Goal: Transaction & Acquisition: Book appointment/travel/reservation

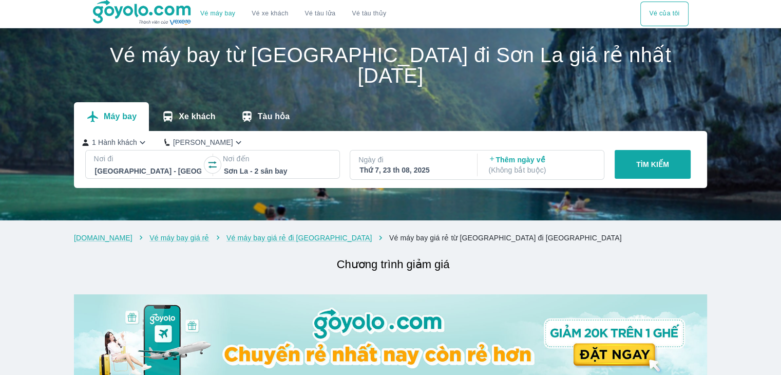
click at [637, 159] on p "TÌM KIẾM" at bounding box center [653, 164] width 33 height 10
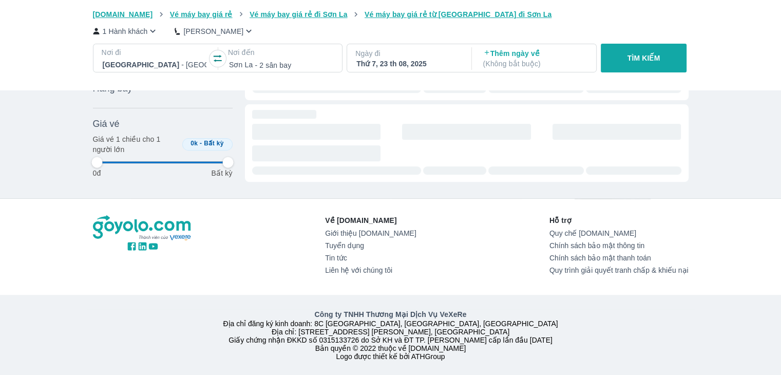
scroll to position [104, 0]
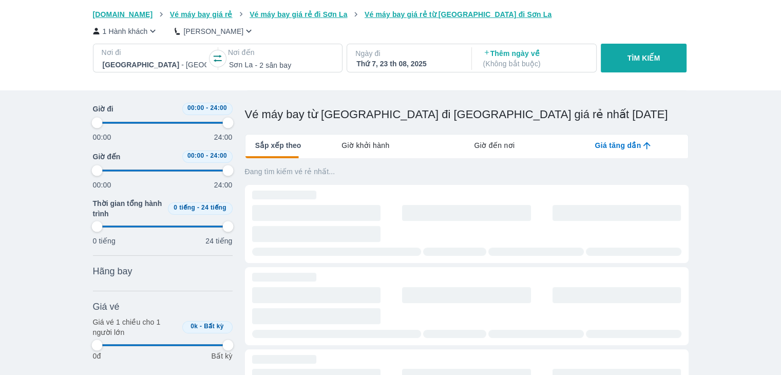
type input "97.9166666666667"
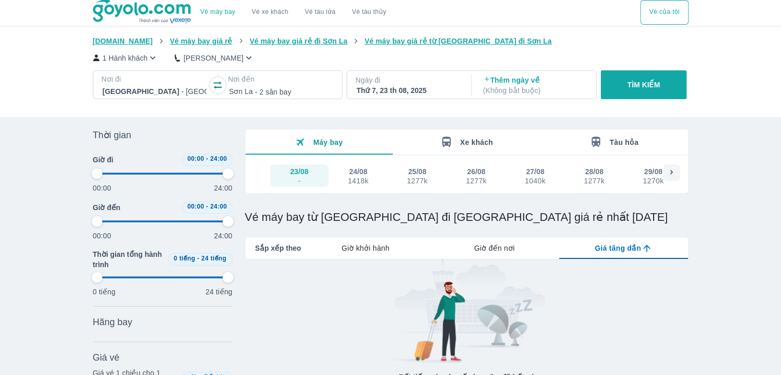
click at [369, 94] on div "Thứ 7, 23 th 08, 2025" at bounding box center [409, 90] width 104 height 10
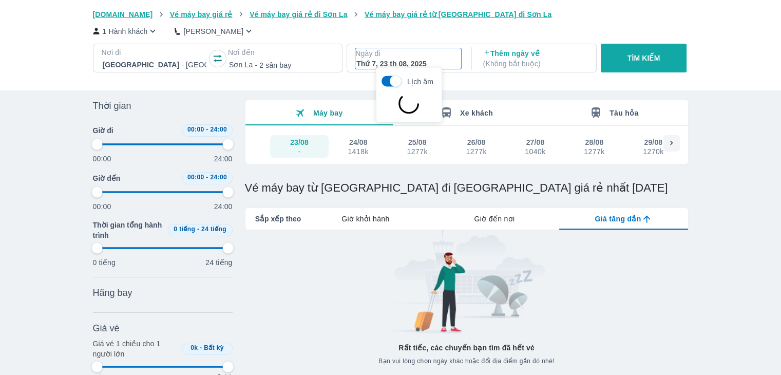
scroll to position [59, 0]
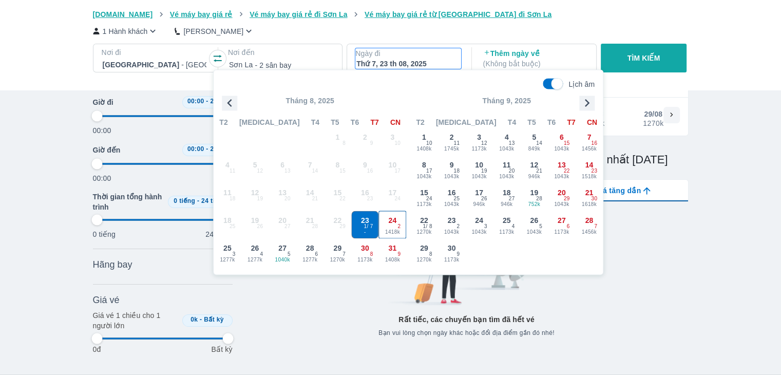
click at [396, 216] on span "24" at bounding box center [393, 220] width 8 height 10
type input "97.9166666666667"
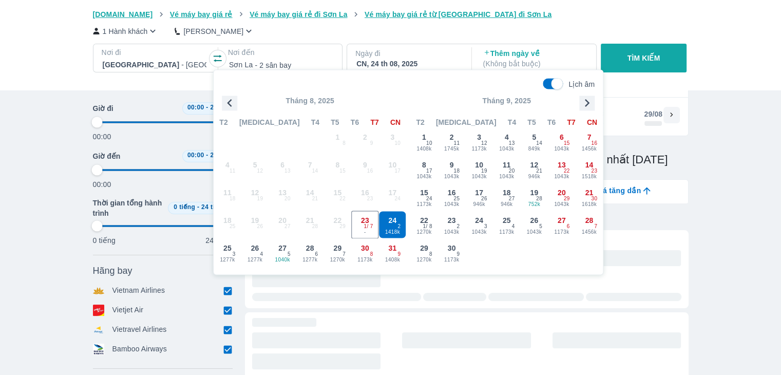
type input "97.9166666666667"
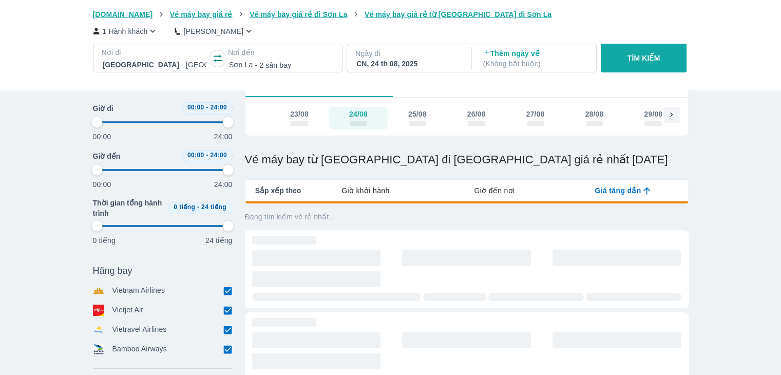
type input "97.9166666666667"
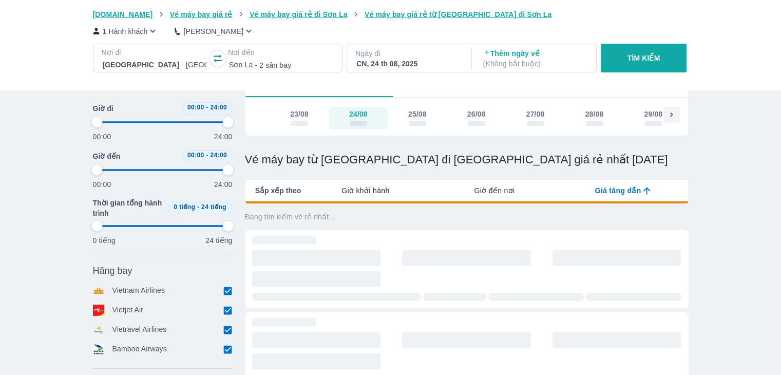
type input "97.9166666666667"
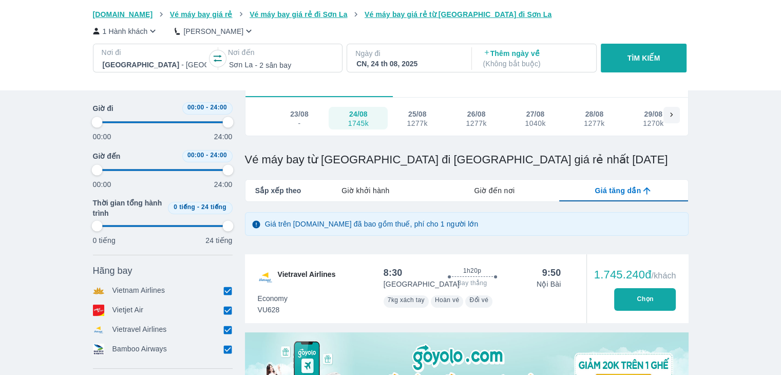
type input "97.9166666666667"
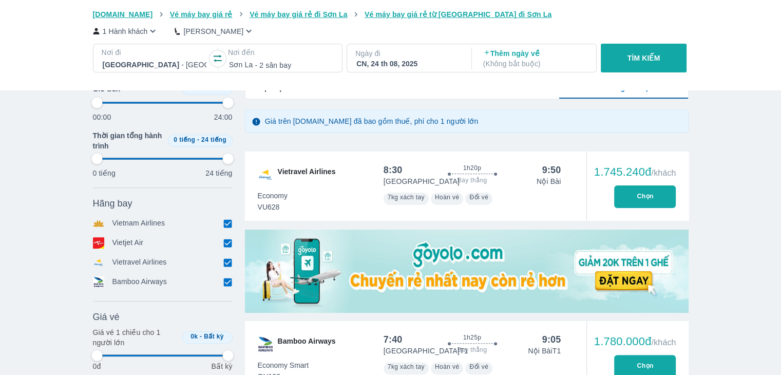
type input "97.9166666666667"
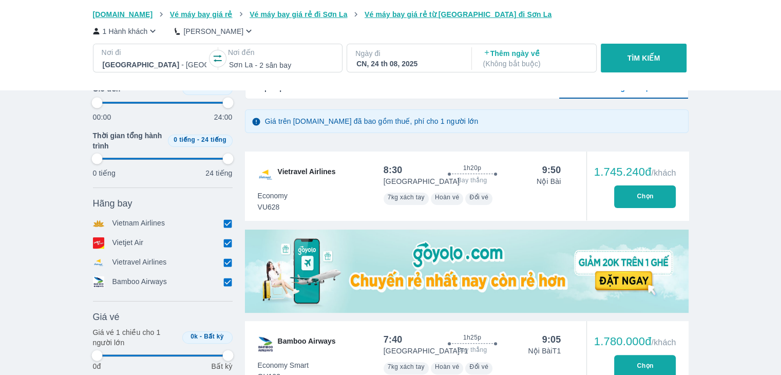
type input "97.9166666666667"
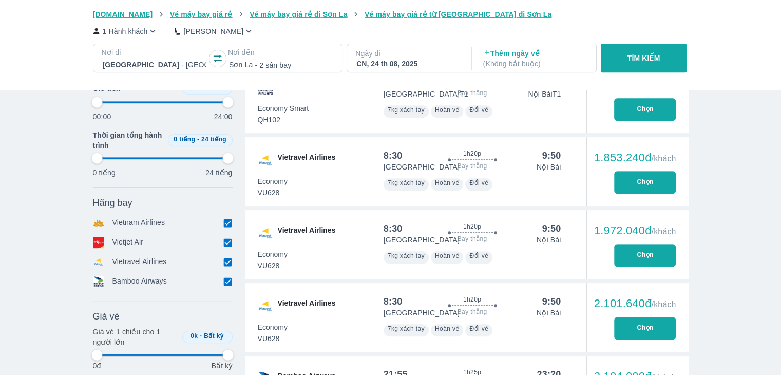
scroll to position [470, 0]
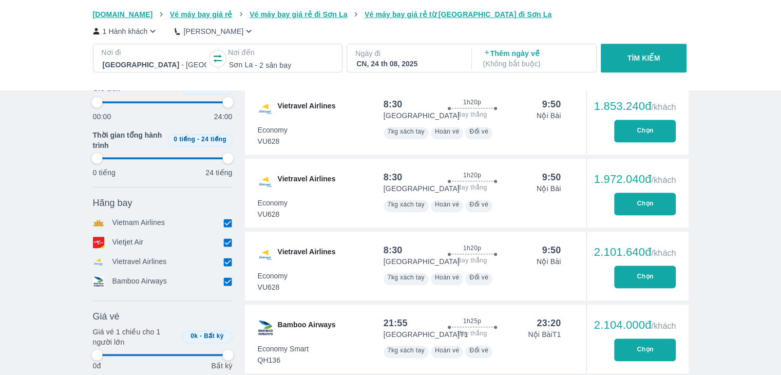
type input "97.9166666666667"
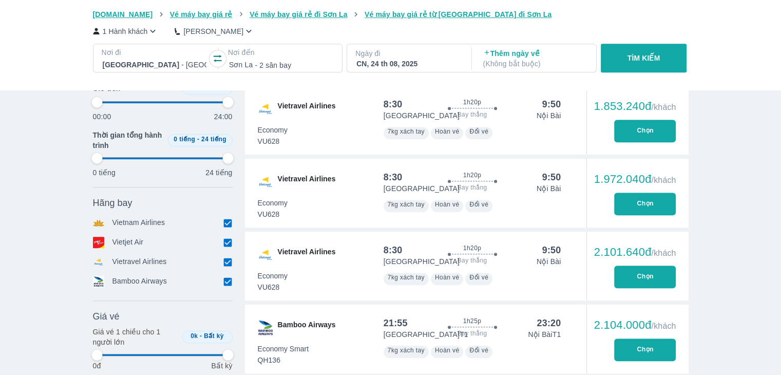
type input "97.9166666666667"
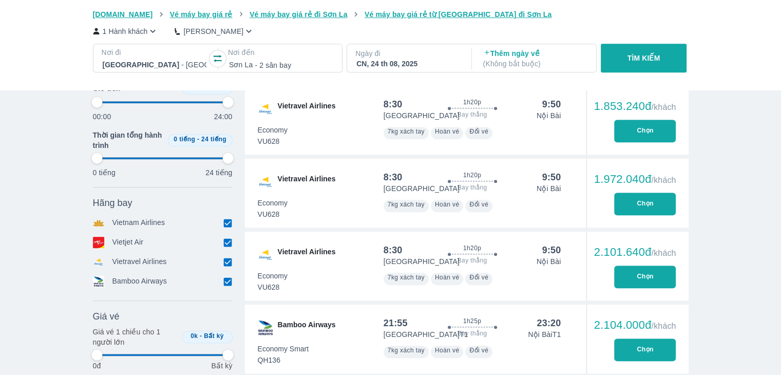
type input "97.9166666666667"
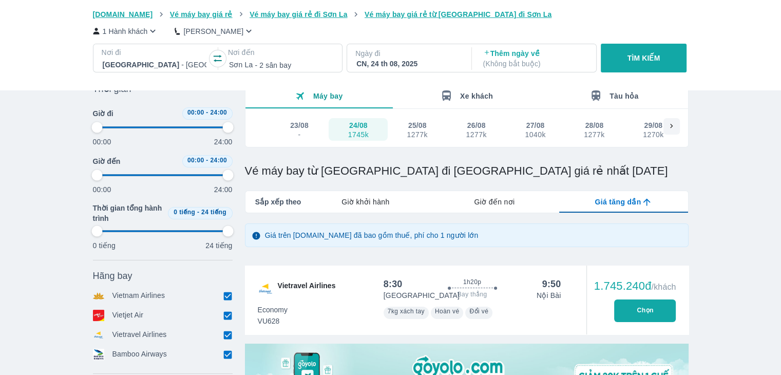
scroll to position [0, 0]
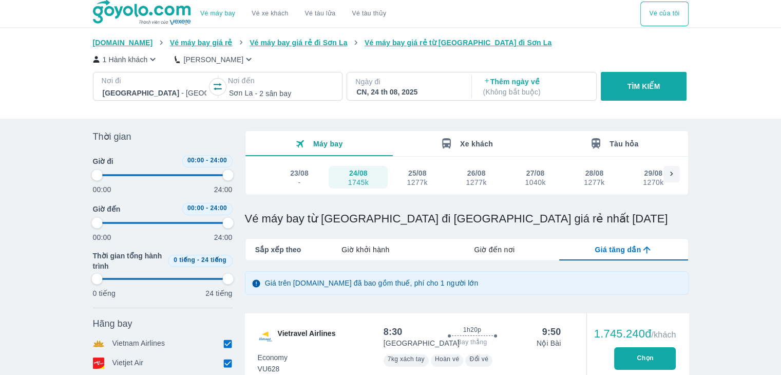
type input "97.9166666666667"
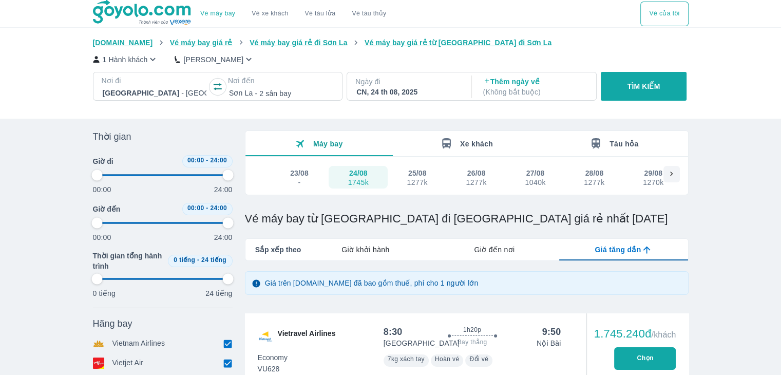
type input "97.9166666666667"
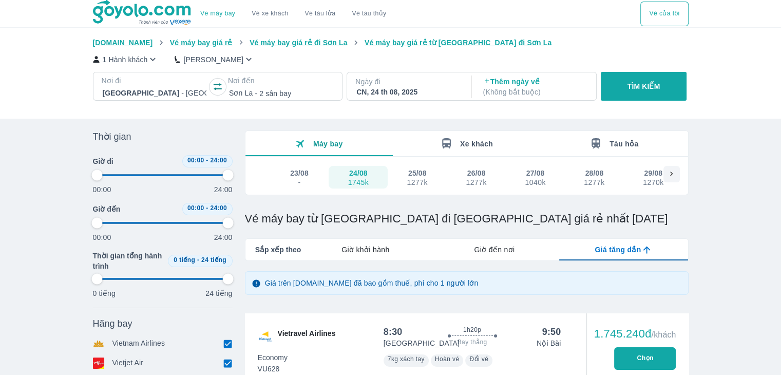
type input "97.9166666666667"
click at [424, 182] on div "1277k" at bounding box center [417, 182] width 21 height 8
type input "97.9166666666667"
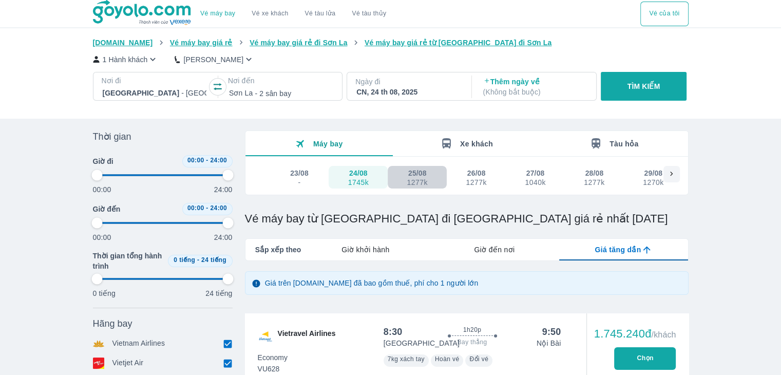
type input "97.9166666666667"
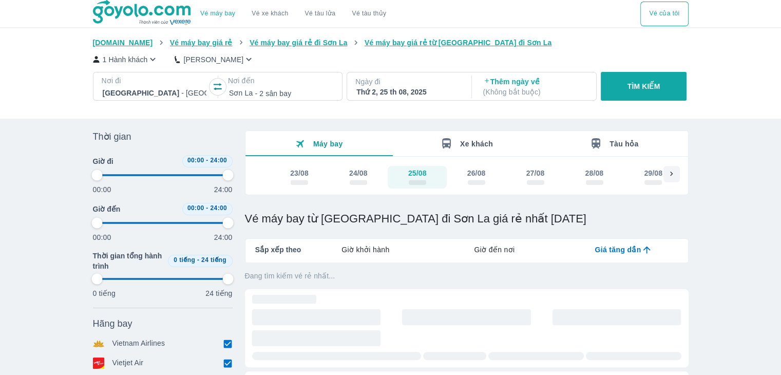
type input "97.9166666666667"
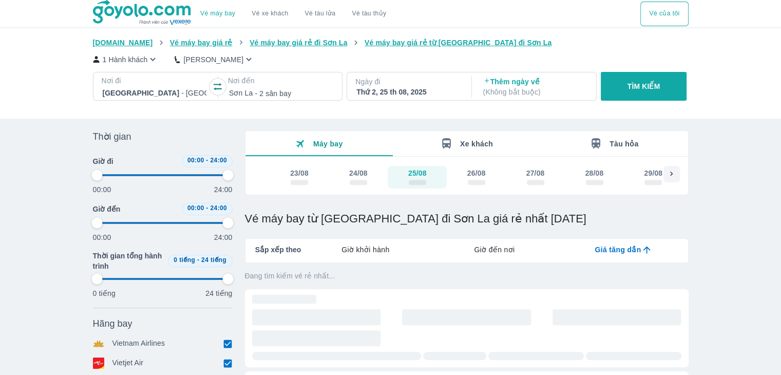
type input "97.9166666666667"
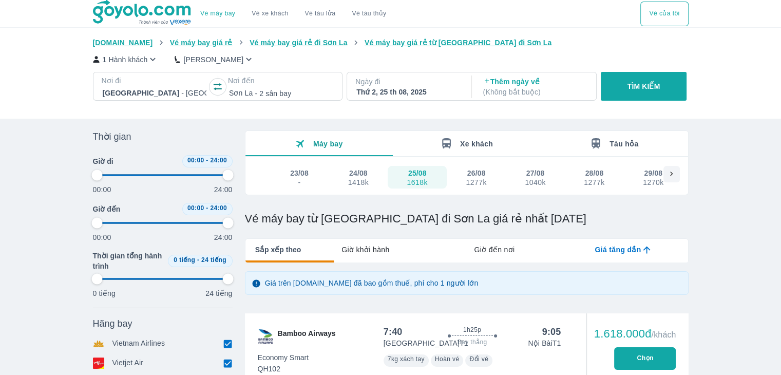
type input "97.9166666666667"
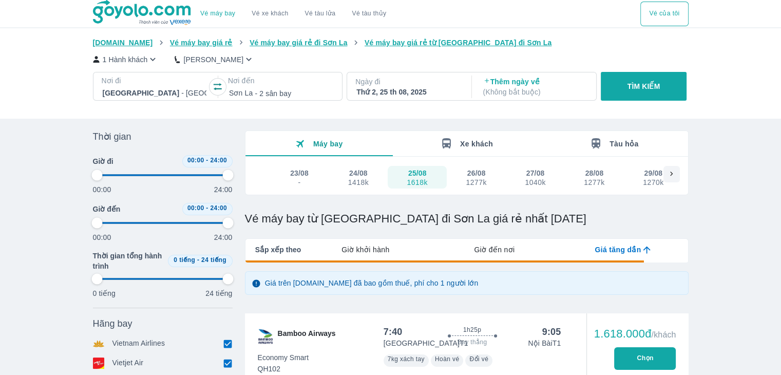
type input "97.9166666666667"
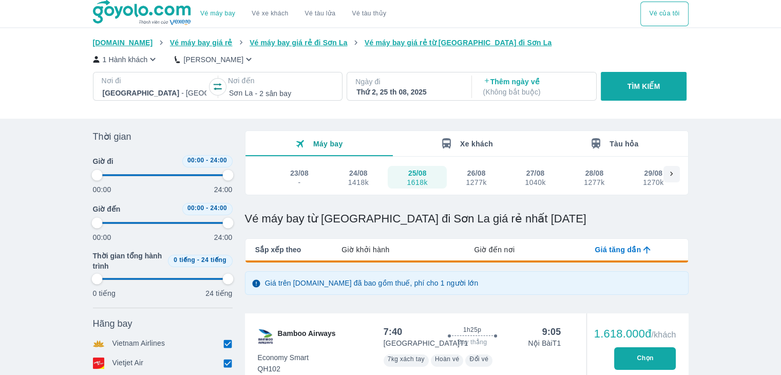
type input "97.9166666666667"
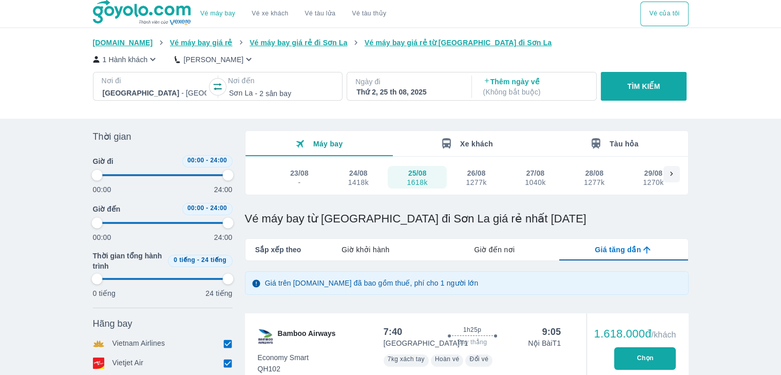
type input "97.9166666666667"
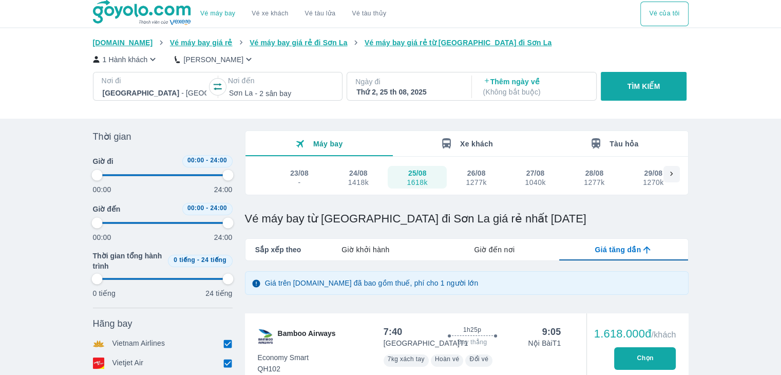
type input "97.9166666666667"
click at [534, 180] on div "1040k" at bounding box center [535, 182] width 21 height 8
type input "97.9166666666667"
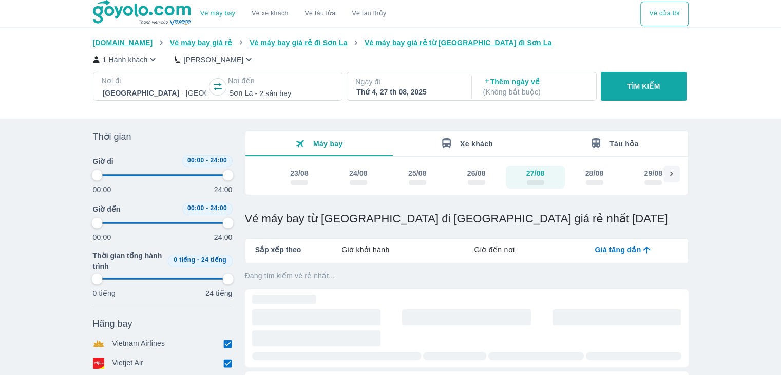
type input "97.9166666666667"
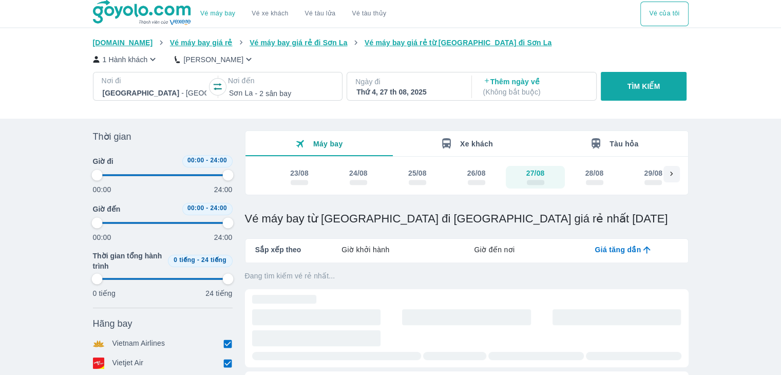
type input "97.9166666666667"
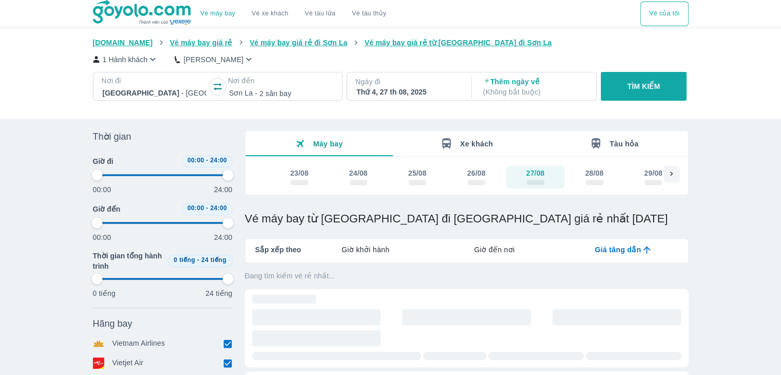
type input "97.9166666666667"
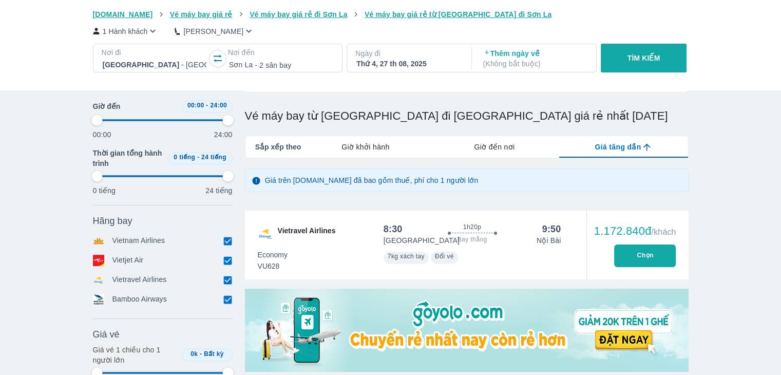
scroll to position [51, 0]
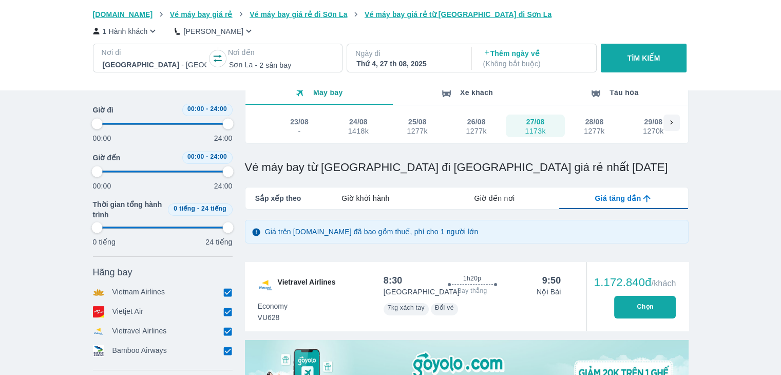
type input "97.9166666666667"
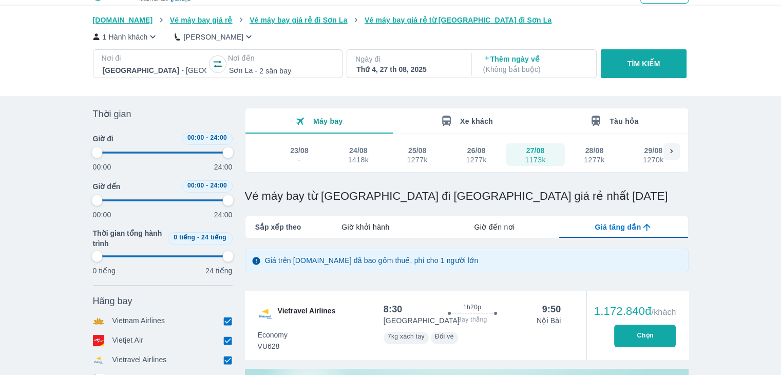
type input "97.9166666666667"
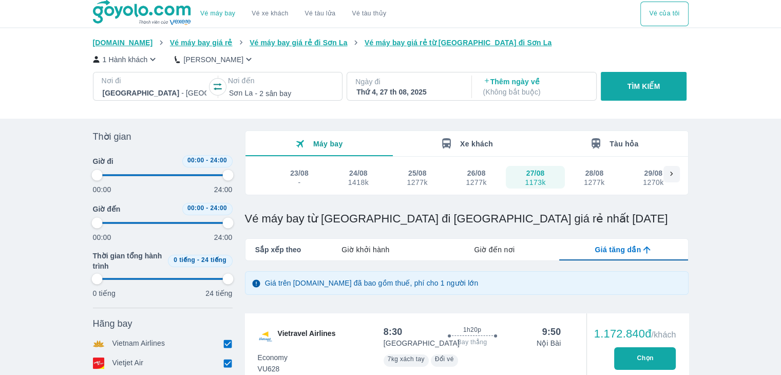
type input "97.9166666666667"
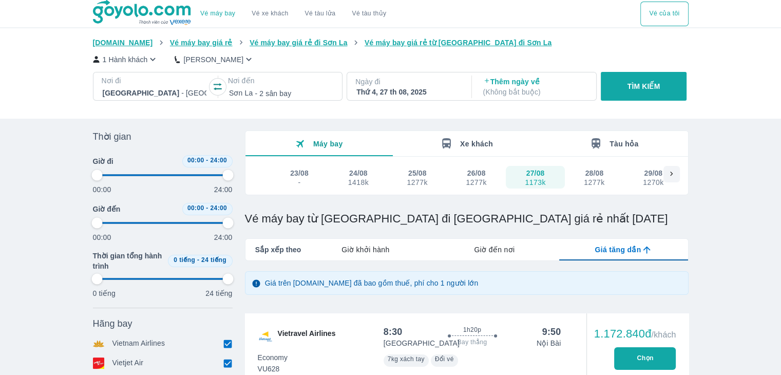
type input "97.9166666666667"
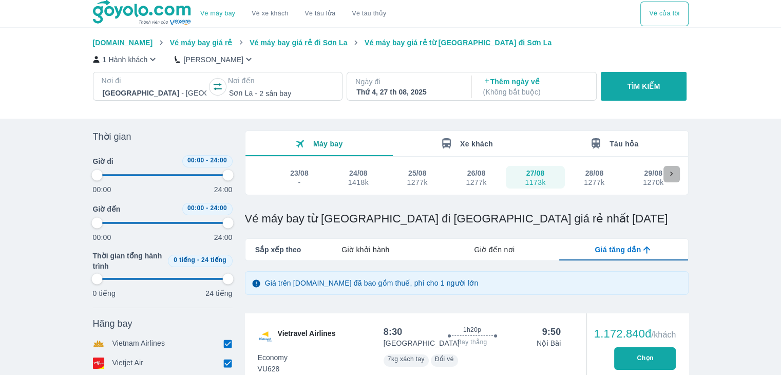
type input "97.9166666666667"
click at [670, 173] on icon at bounding box center [671, 174] width 9 height 9
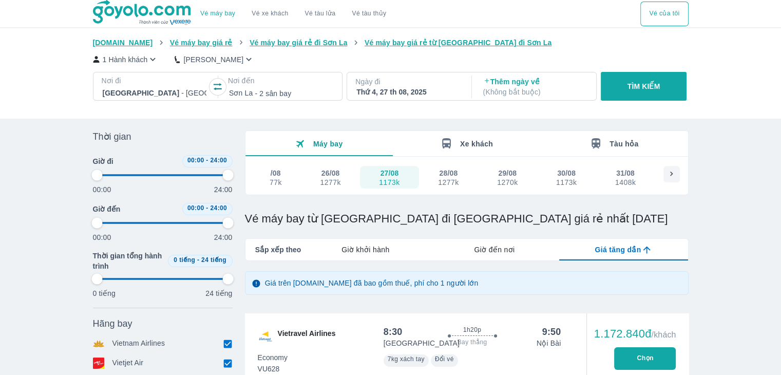
type input "97.9166666666667"
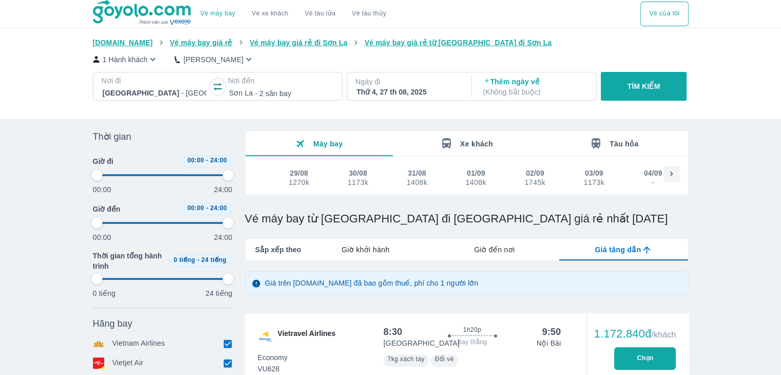
type input "97.9166666666667"
click at [617, 144] on span "Tàu hỏa" at bounding box center [624, 144] width 29 height 8
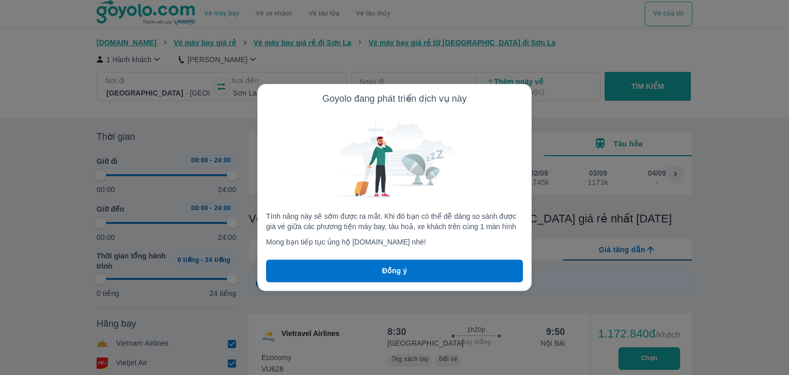
type input "97.9166666666667"
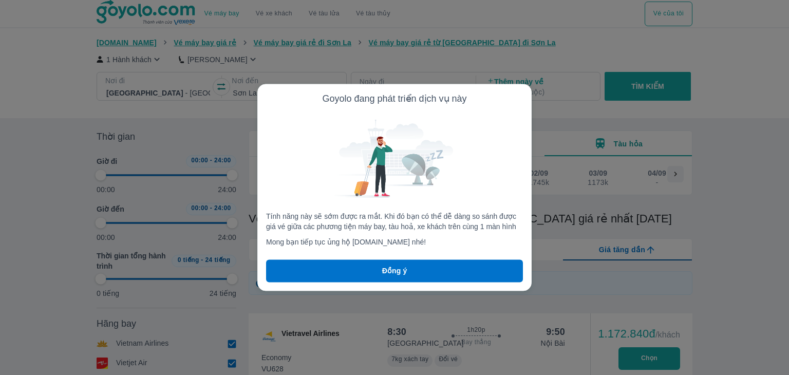
type input "97.9166666666667"
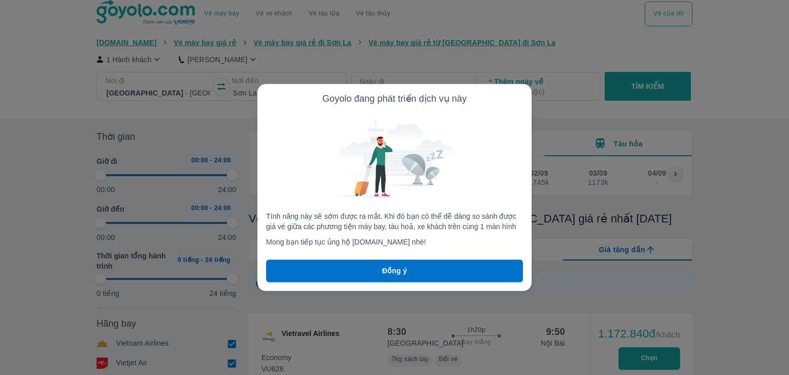
type input "97.9166666666667"
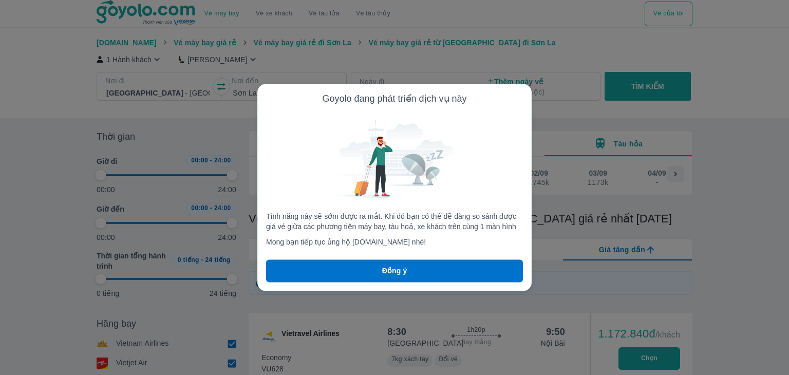
type input "97.9166666666667"
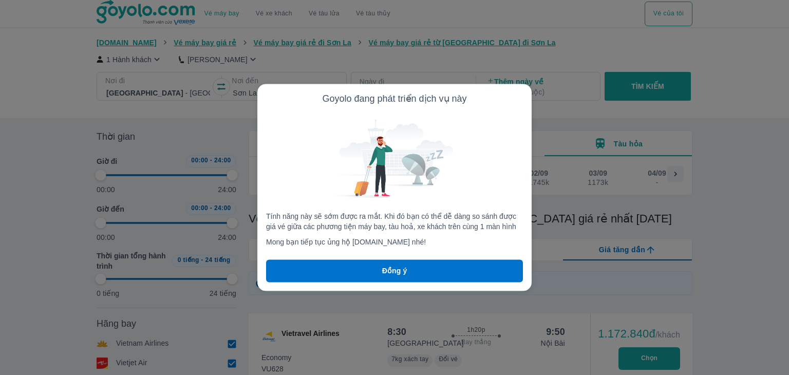
type input "97.9166666666667"
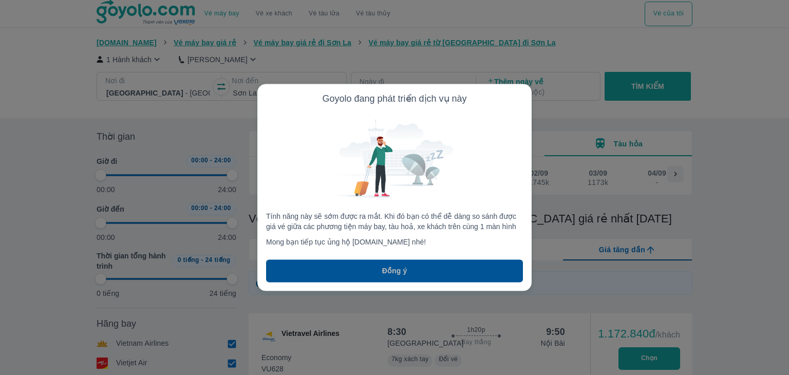
click at [343, 269] on button "Đồng ý" at bounding box center [394, 271] width 257 height 23
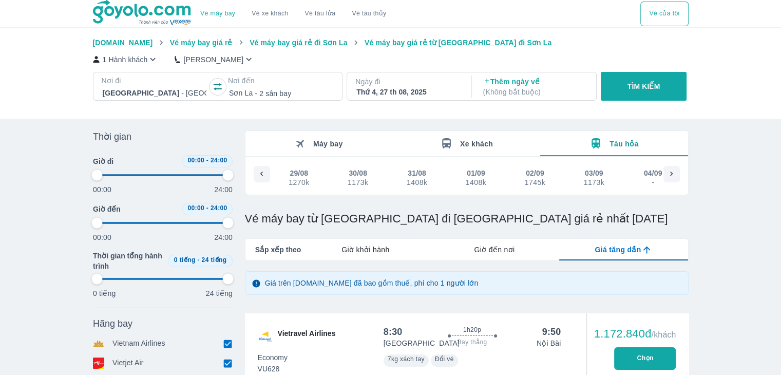
click at [345, 141] on button "Máy bay" at bounding box center [319, 143] width 147 height 25
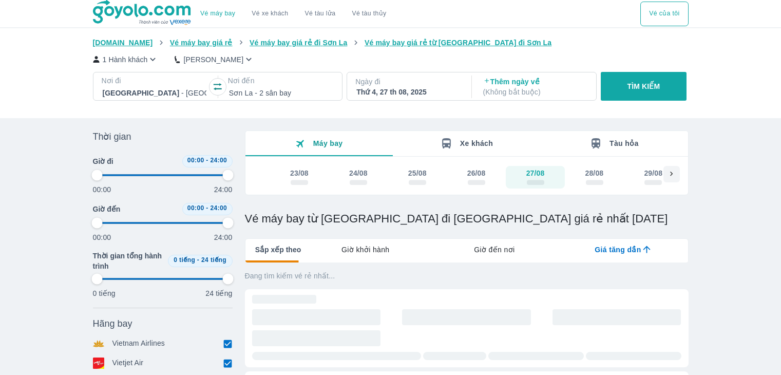
type input "97.9166666666667"
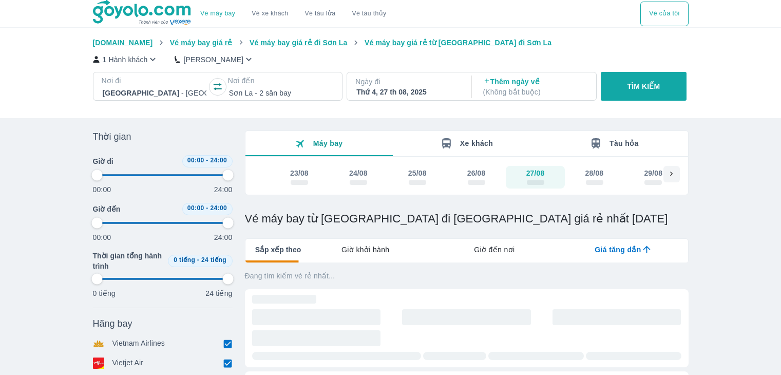
type input "97.9166666666667"
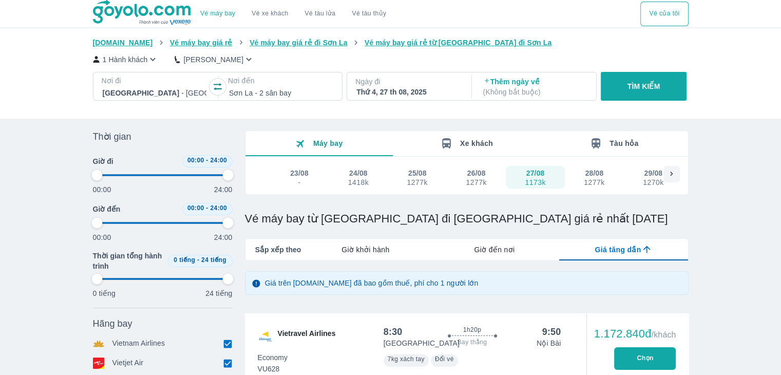
click at [474, 143] on span "Xe khách" at bounding box center [476, 143] width 33 height 8
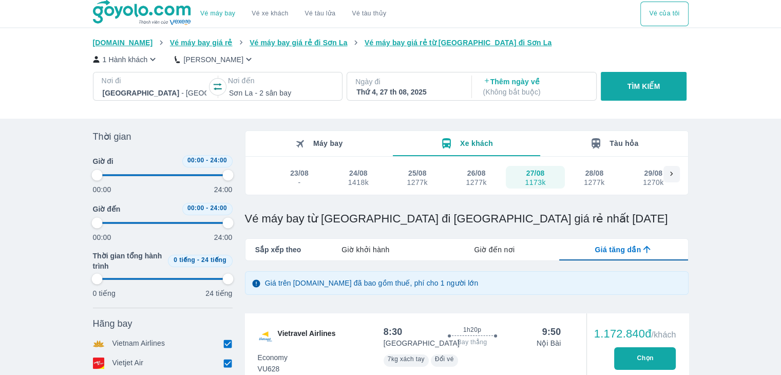
type input "97.9166666666667"
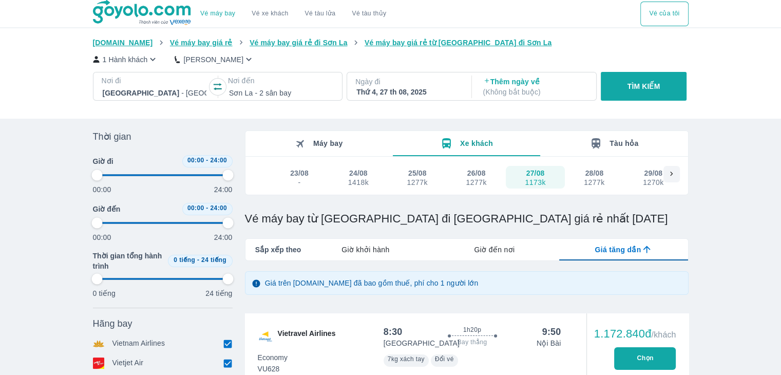
type input "97.9166666666667"
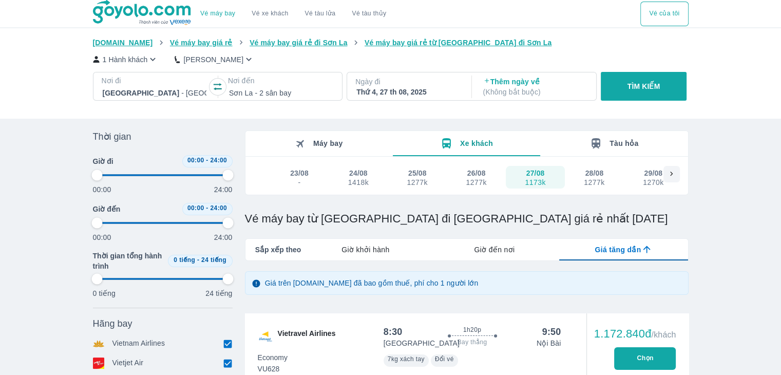
type input "97.9166666666667"
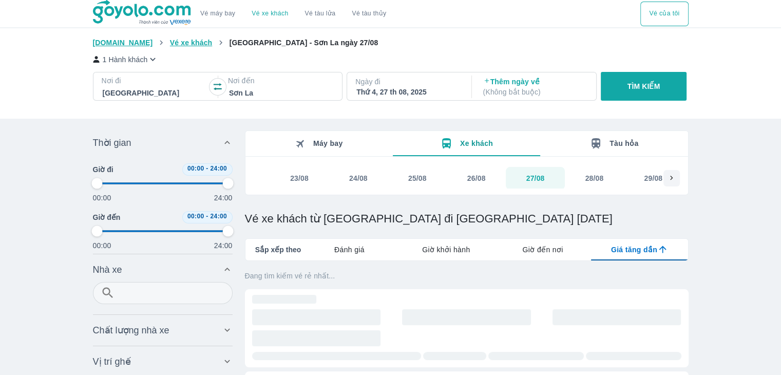
type input "97.9166666666667"
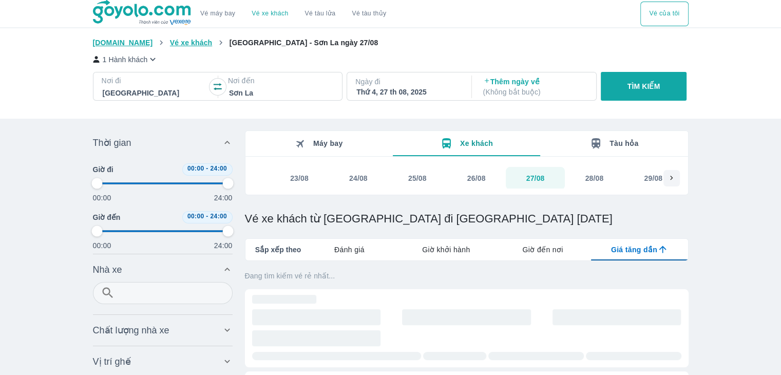
type input "97.9166666666667"
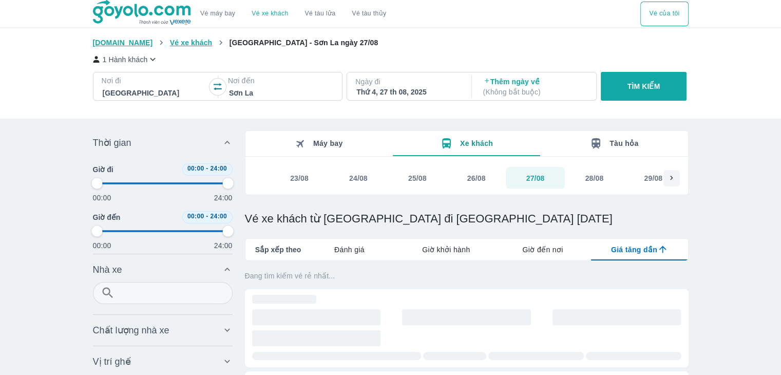
type input "97.9166666666667"
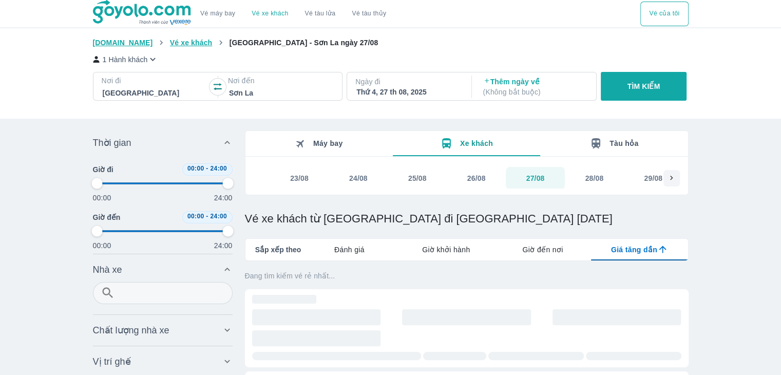
type input "97.9166666666667"
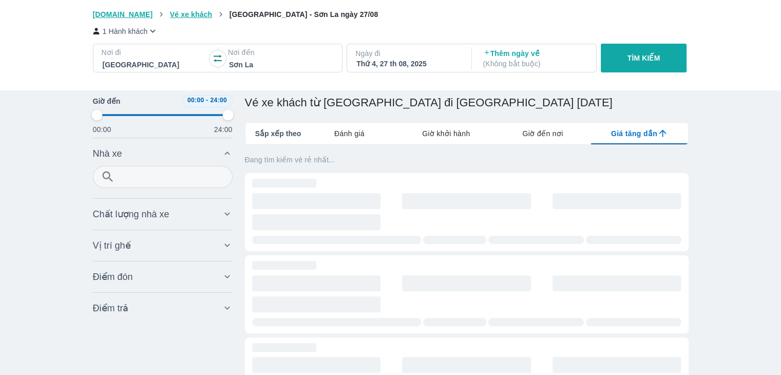
scroll to position [113, 0]
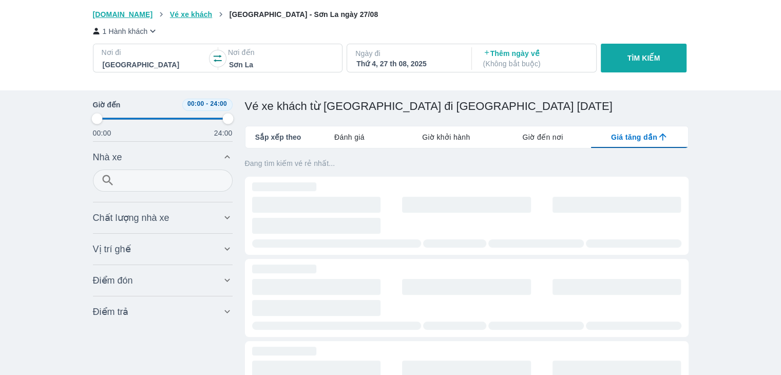
click at [534, 138] on span "Giờ đến nơi" at bounding box center [543, 137] width 41 height 10
type input "97.9166666666667"
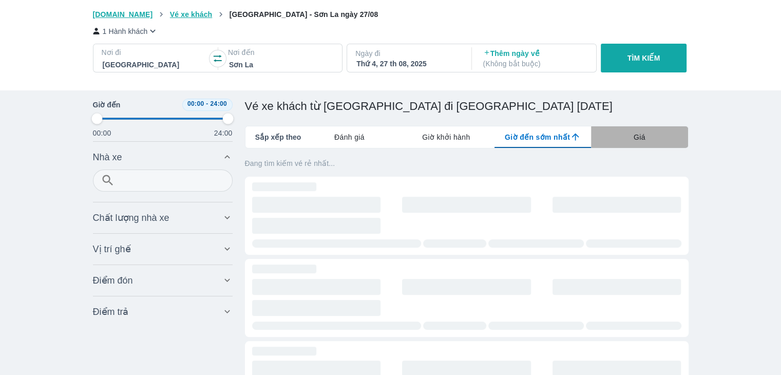
type input "97.9166666666667"
click at [623, 138] on div "Giá" at bounding box center [639, 137] width 97 height 22
type input "97.9166666666667"
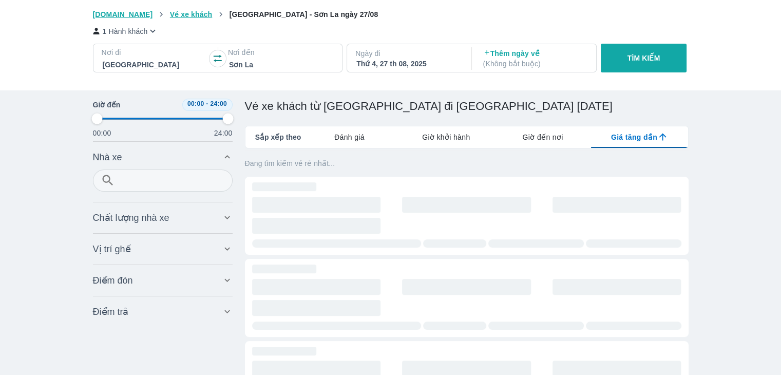
type input "97.9166666666667"
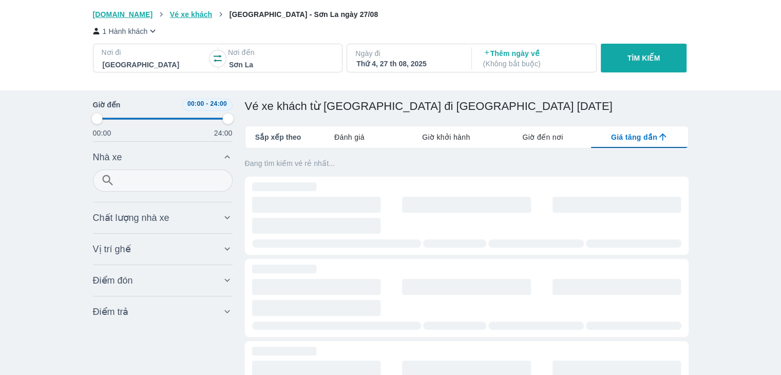
type input "97.9166666666667"
click at [543, 135] on span "Giờ đến nơi" at bounding box center [543, 137] width 41 height 10
type input "97.9166666666667"
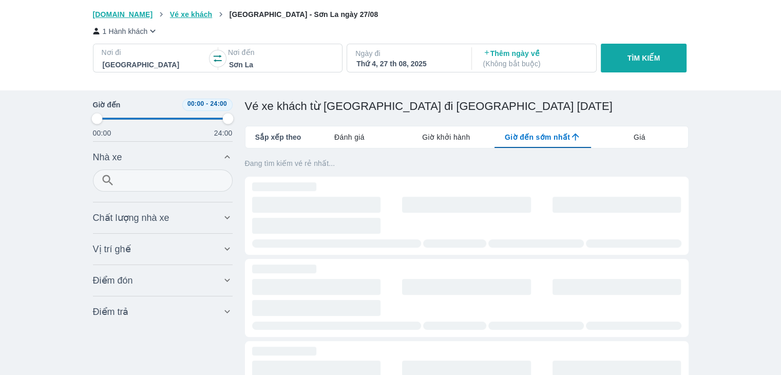
type input "97.9166666666667"
click at [622, 130] on div "Giá" at bounding box center [639, 137] width 97 height 22
type input "97.9166666666667"
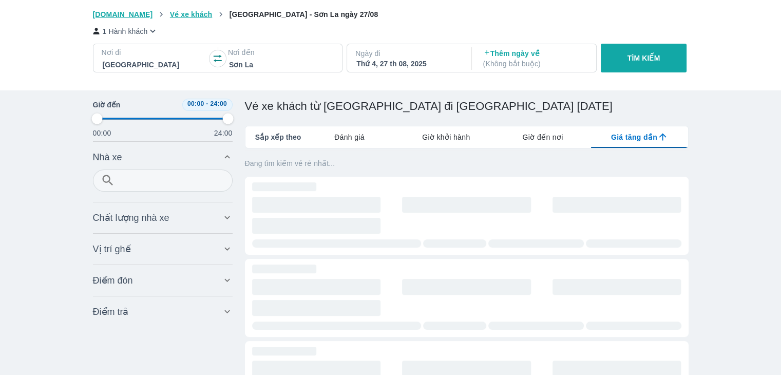
type input "97.9166666666667"
click at [511, 130] on div "Giờ đến nơi" at bounding box center [543, 137] width 97 height 22
type input "97.9166666666667"
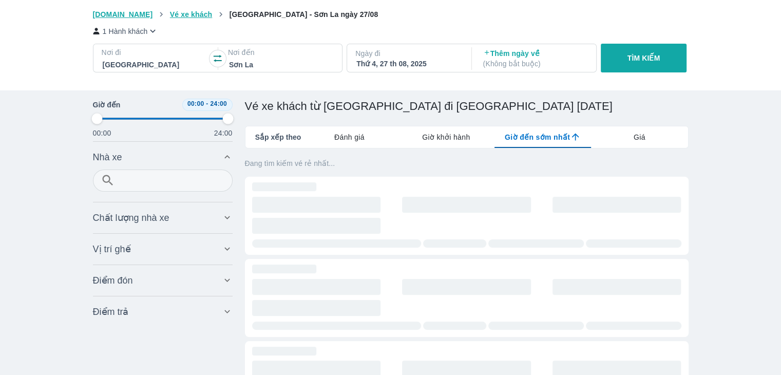
type input "97.9166666666667"
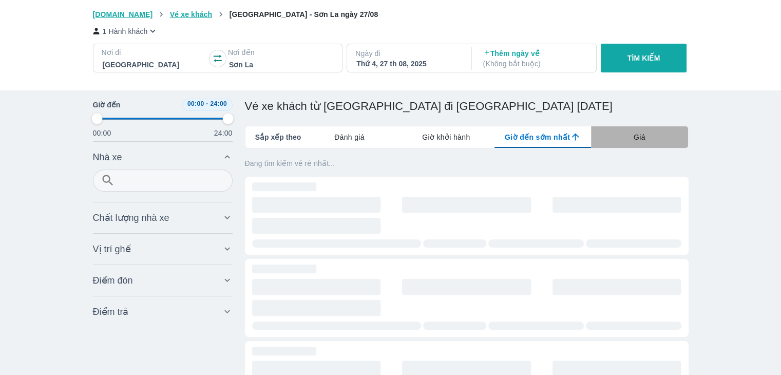
click at [645, 130] on div "Giá" at bounding box center [639, 137] width 97 height 22
type input "97.9166666666667"
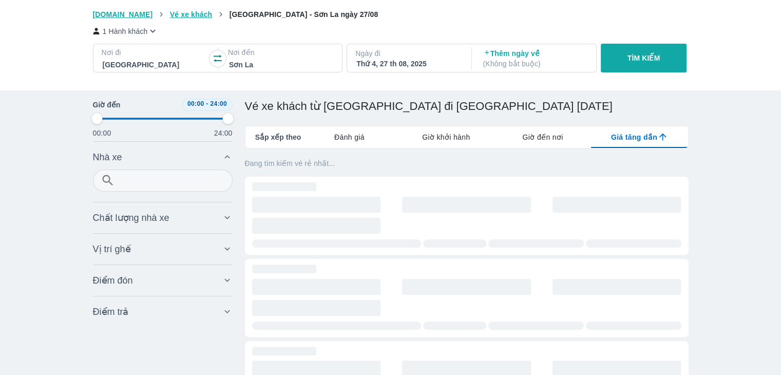
type input "97.9166666666667"
click at [565, 125] on div "Máy bay Xe khách Tàu hỏa 23/08 24/08 25/08 26/08 27/08 28/08 29/08 30/08 31/08 …" at bounding box center [467, 222] width 444 height 409
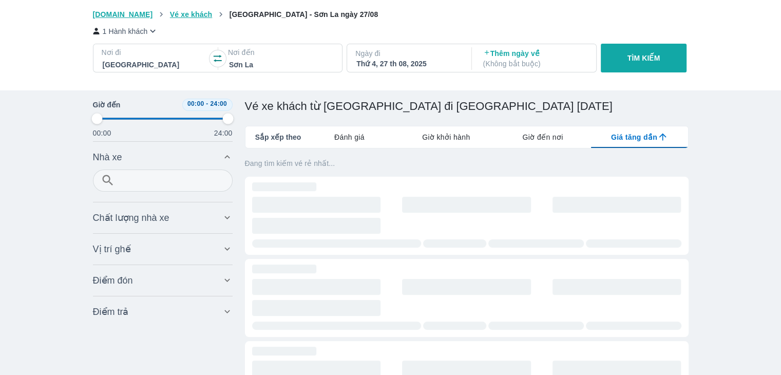
click at [541, 138] on span "Giờ đến nơi" at bounding box center [543, 137] width 41 height 10
type input "97.9166666666667"
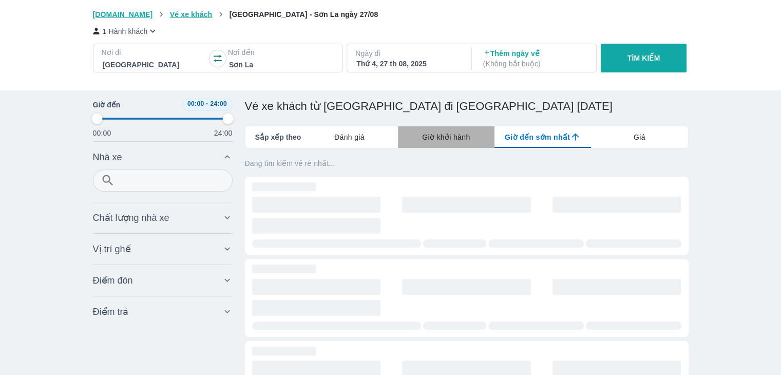
click at [448, 140] on span "Giờ khởi hành" at bounding box center [446, 137] width 48 height 10
type input "97.9166666666667"
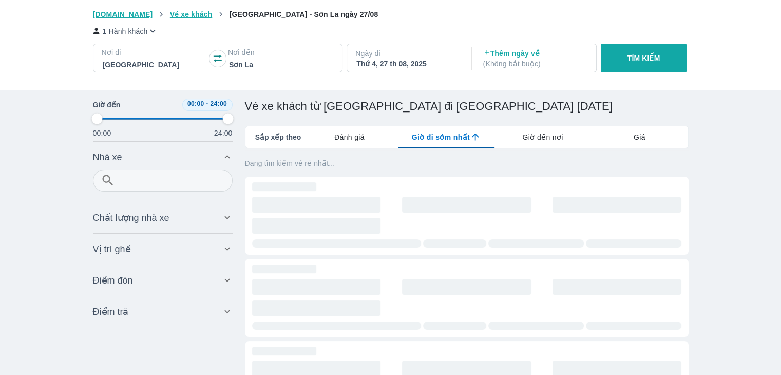
type input "97.9166666666667"
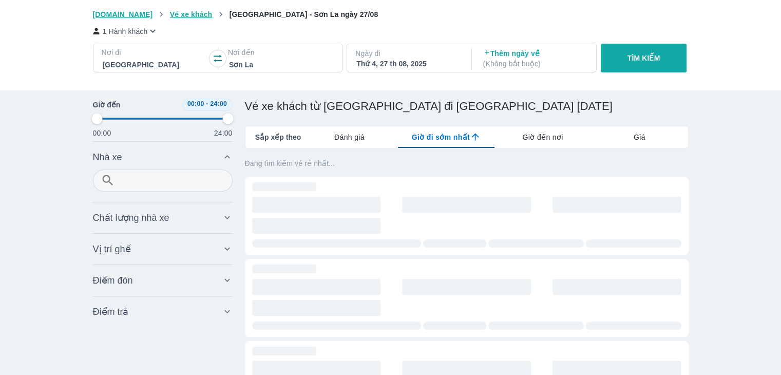
type input "97.9166666666667"
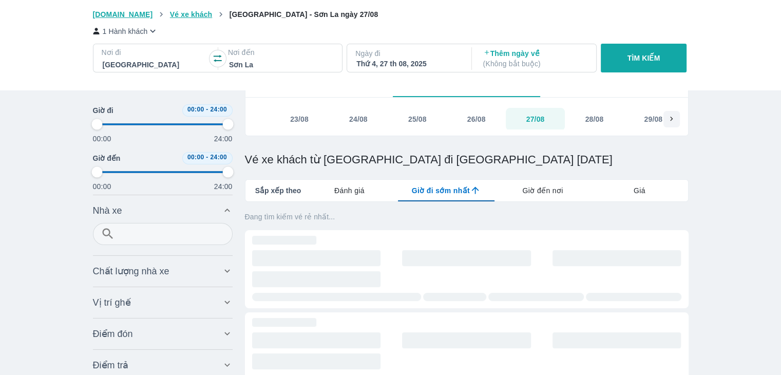
scroll to position [0, 0]
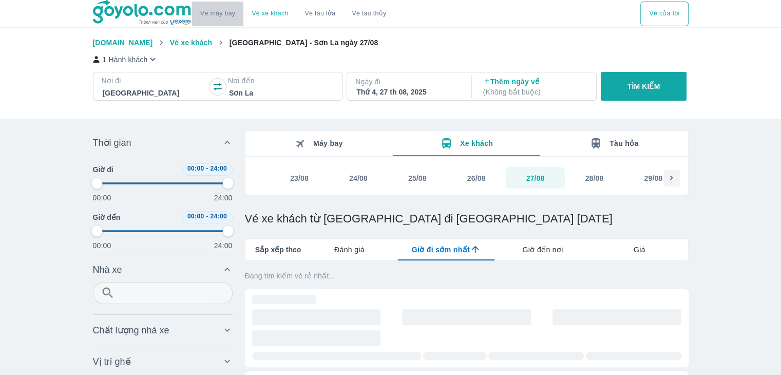
click at [220, 11] on link "Vé máy bay" at bounding box center [217, 14] width 35 height 8
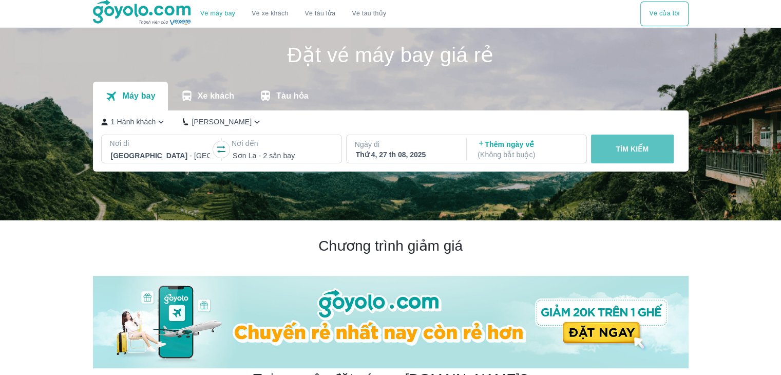
click at [650, 150] on button "TÌM KIẾM" at bounding box center [632, 149] width 83 height 29
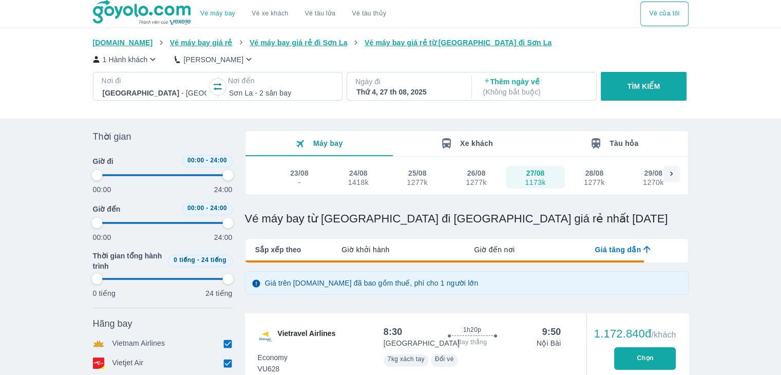
type input "97.9166666666667"
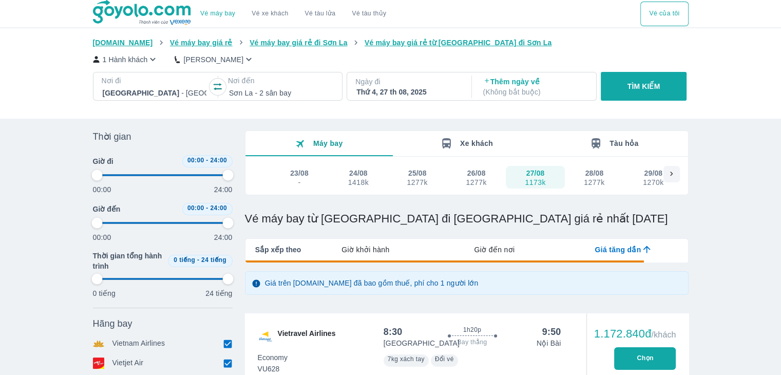
type input "97.9166666666667"
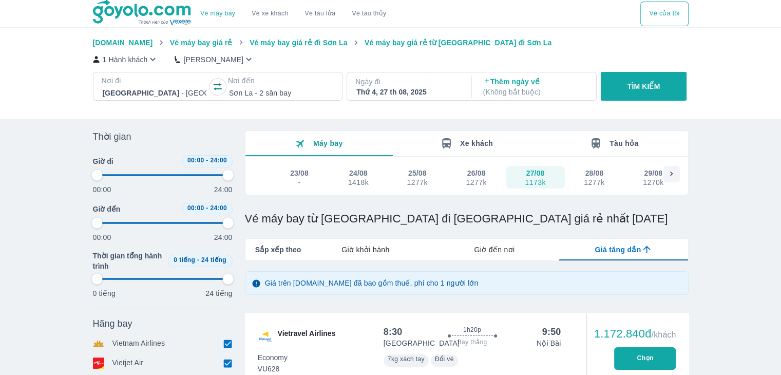
type input "97.9166666666667"
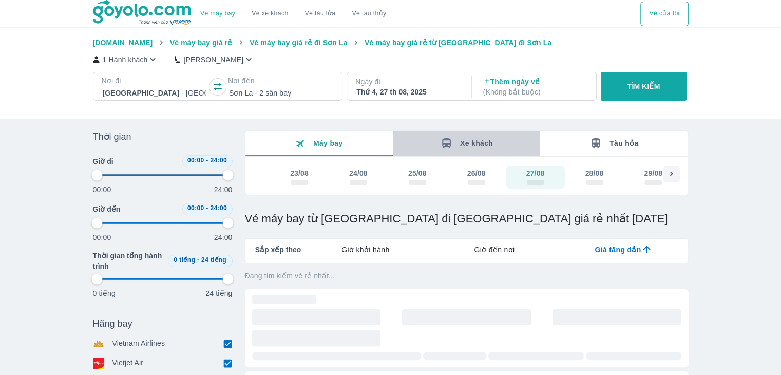
click at [473, 151] on button "Xe khách" at bounding box center [466, 143] width 147 height 25
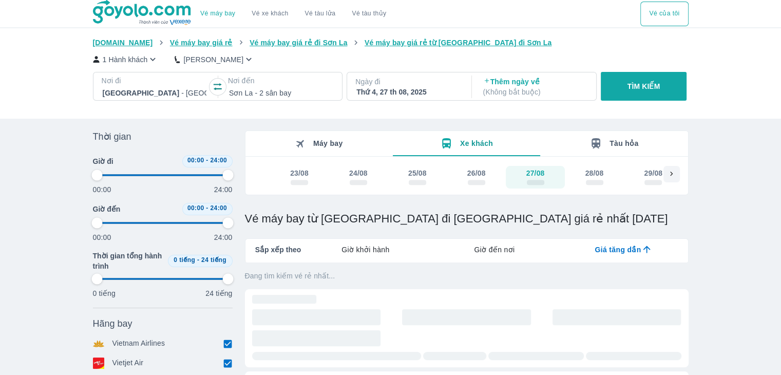
type input "97.9166666666667"
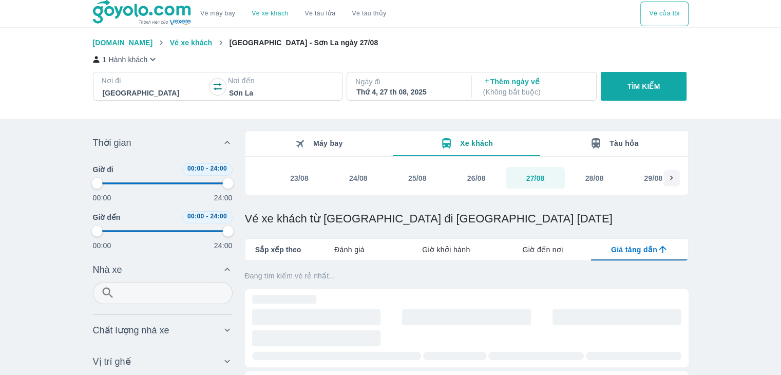
type input "97.9166666666667"
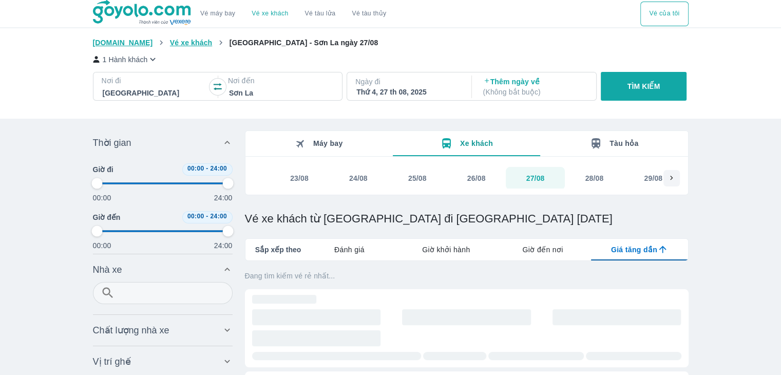
type input "97.9166666666667"
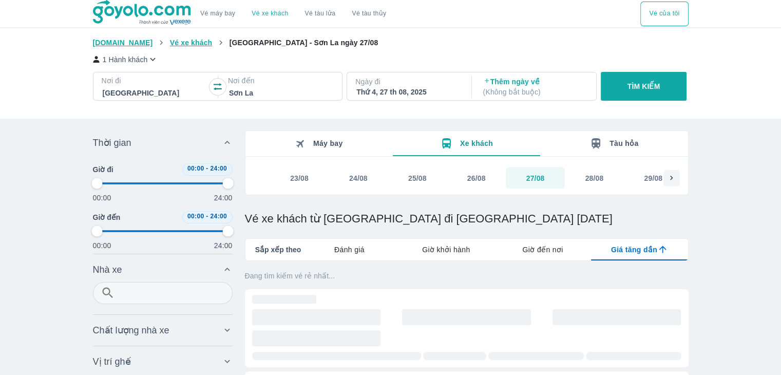
type input "97.9166666666667"
click at [643, 84] on p "TÌM KIẾM" at bounding box center [644, 86] width 33 height 10
type input "97.9166666666667"
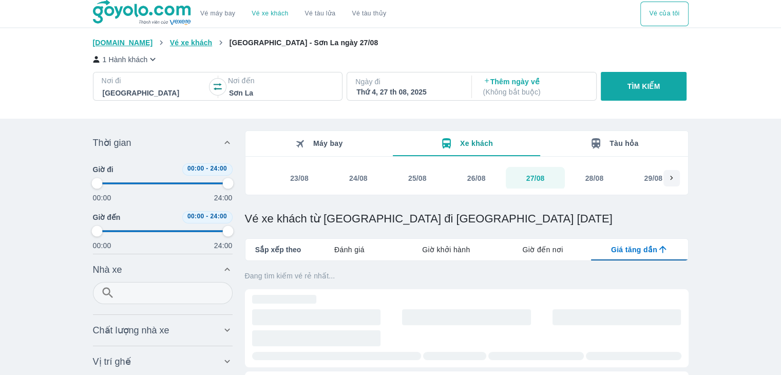
type input "97.9166666666667"
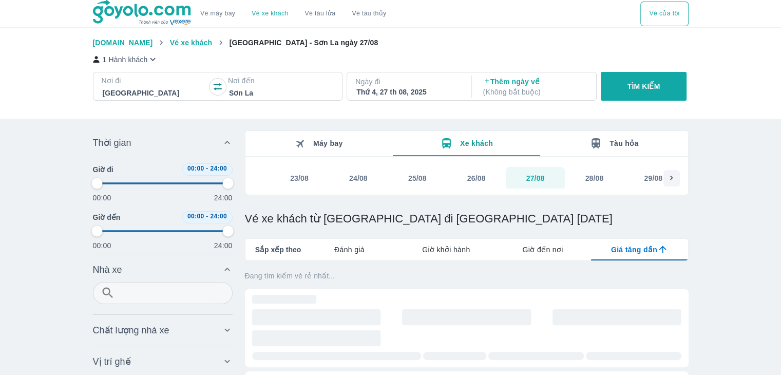
type input "97.9166666666667"
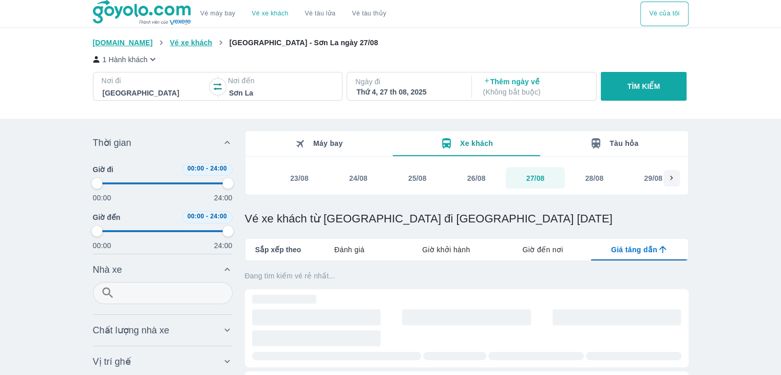
type input "97.9166666666667"
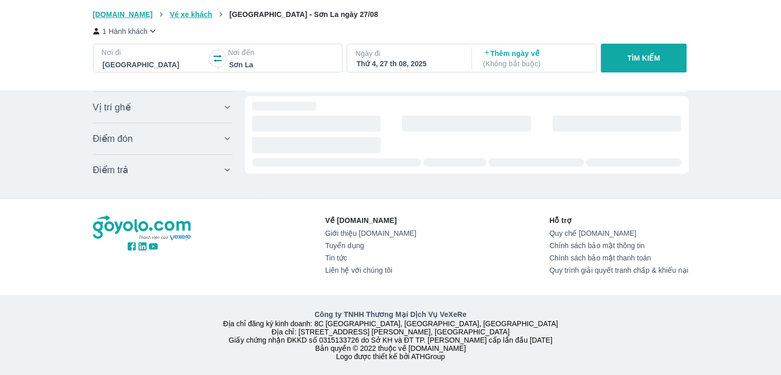
scroll to position [369, 0]
type input "97.9166666666667"
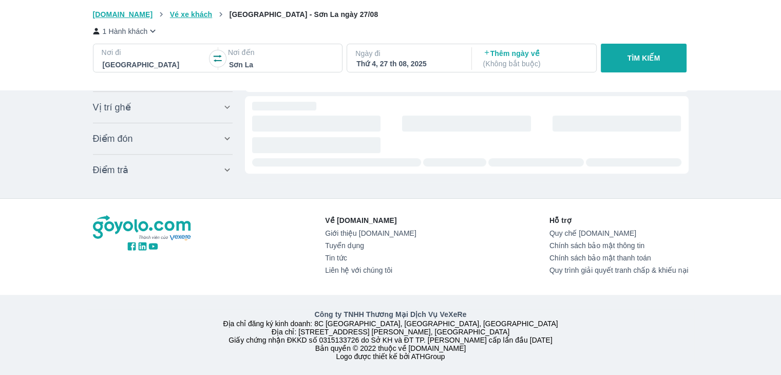
type input "97.9166666666667"
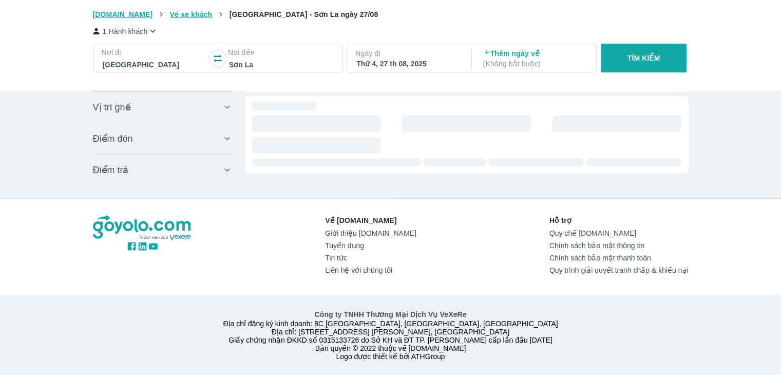
type input "97.9166666666667"
